Goal: Task Accomplishment & Management: Use online tool/utility

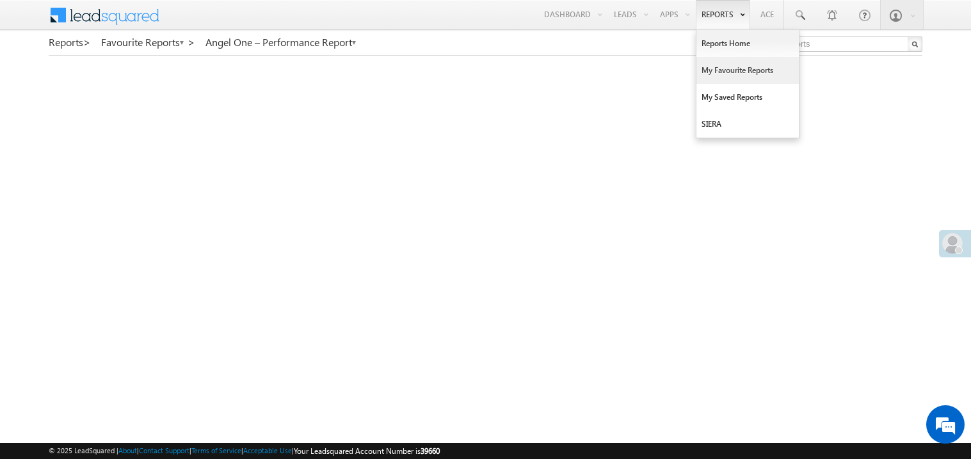
click at [710, 72] on link "My Favourite Reports" at bounding box center [747, 70] width 102 height 27
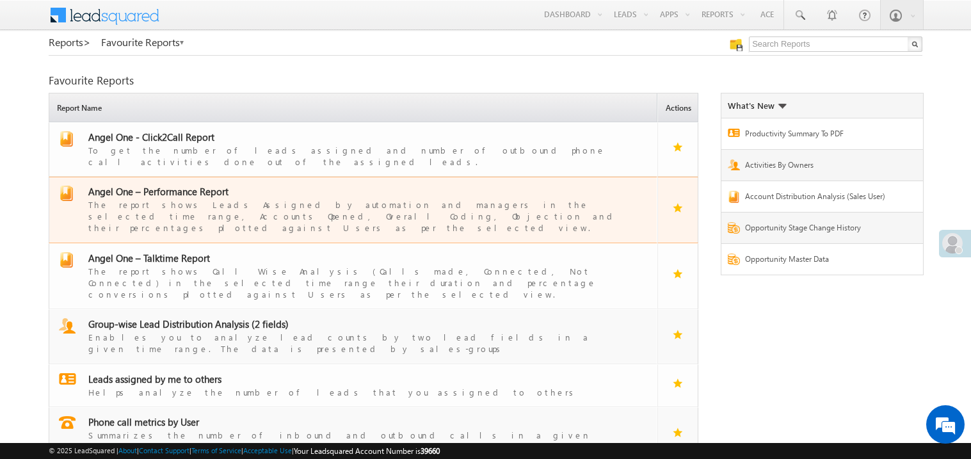
click at [165, 198] on div "The report shows Leads Assigned by automation and managers in the selected time…" at bounding box center [360, 216] width 545 height 36
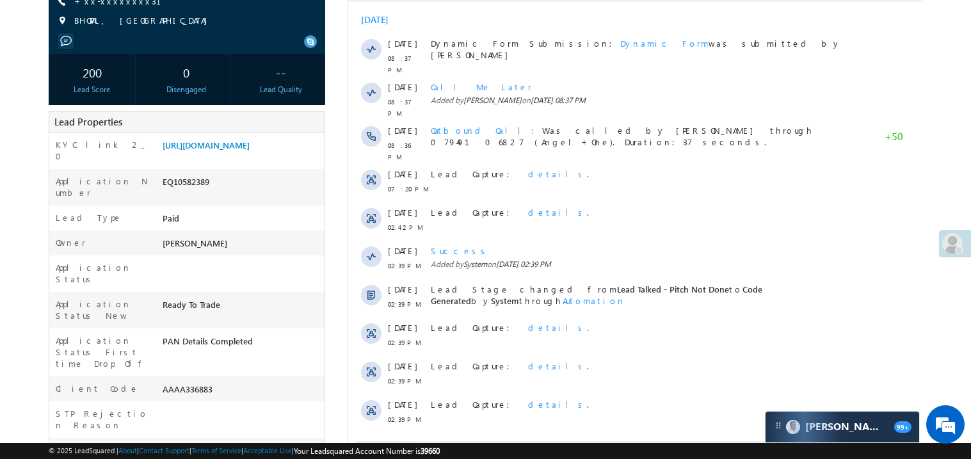
scroll to position [204, 0]
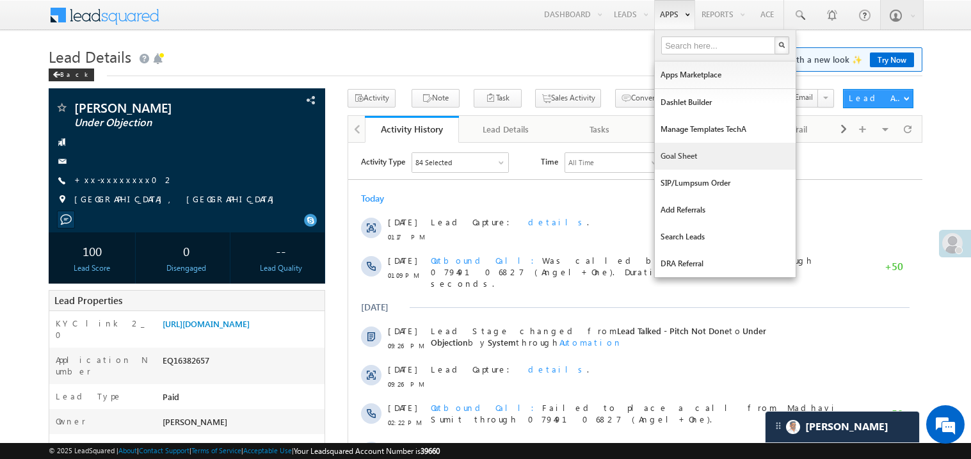
click at [680, 159] on link "Goal Sheet" at bounding box center [725, 156] width 141 height 27
